Goal: Obtain resource: Download file/media

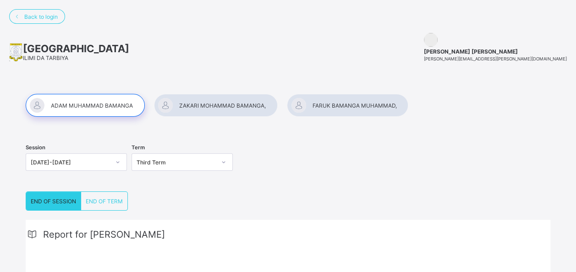
click at [96, 105] on div at bounding box center [85, 105] width 119 height 23
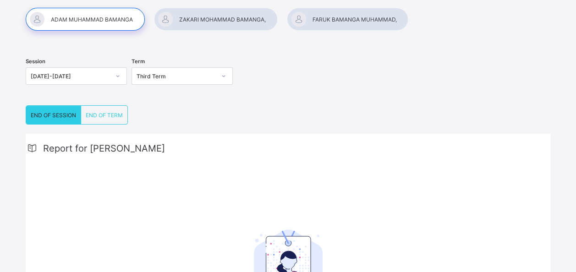
scroll to position [87, 0]
click at [344, 25] on div at bounding box center [347, 18] width 121 height 23
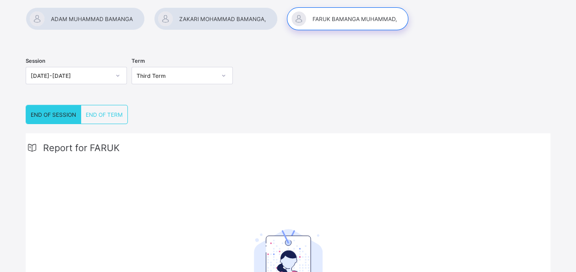
click at [220, 21] on div at bounding box center [216, 18] width 124 height 23
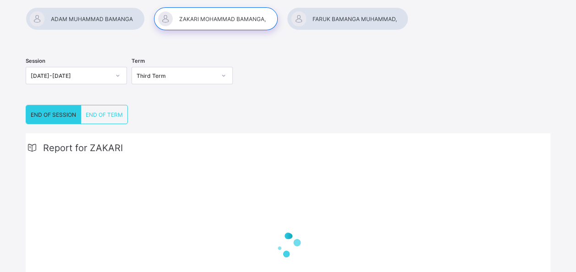
click at [104, 13] on div at bounding box center [85, 18] width 119 height 23
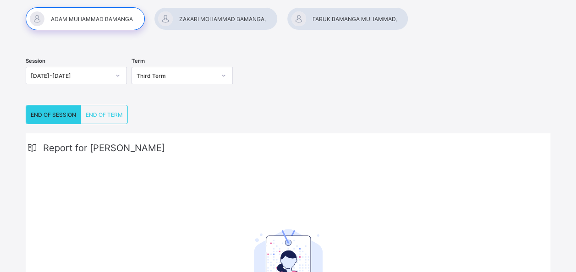
click at [199, 25] on div at bounding box center [216, 18] width 124 height 23
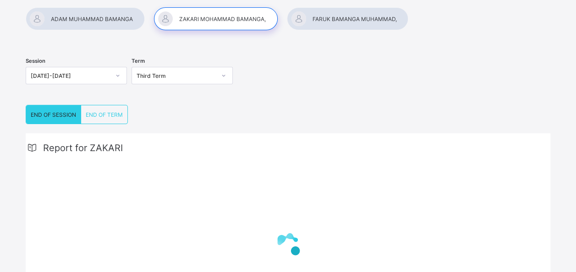
click at [323, 21] on div at bounding box center [347, 18] width 121 height 23
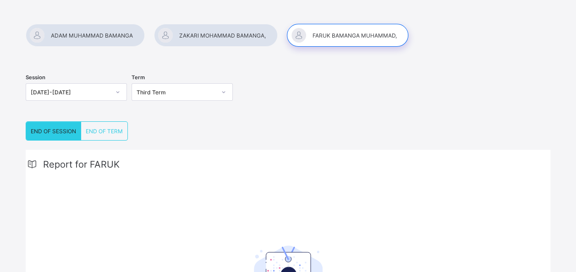
scroll to position [70, 0]
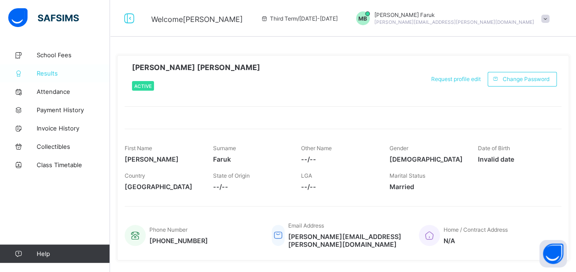
click at [51, 76] on span "Results" at bounding box center [73, 73] width 73 height 7
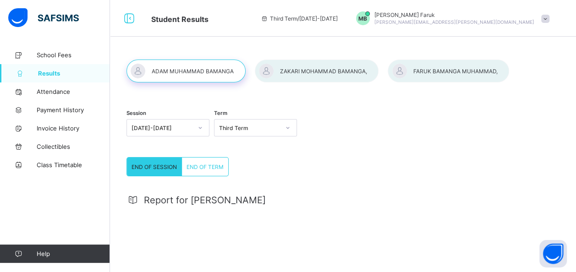
click at [164, 172] on div "END OF SESSION" at bounding box center [154, 167] width 55 height 18
click at [317, 75] on div at bounding box center [317, 71] width 124 height 23
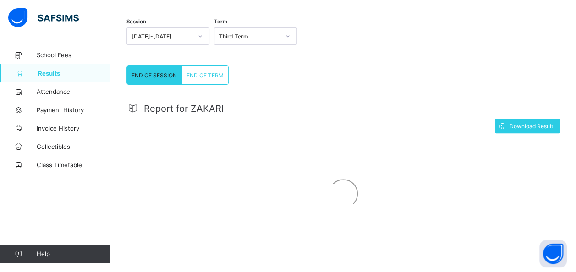
scroll to position [130, 0]
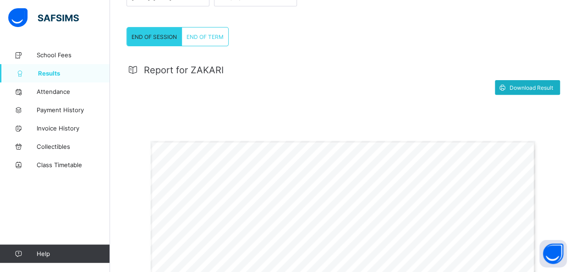
click at [523, 86] on span "Download Result" at bounding box center [531, 87] width 44 height 7
